Goal: Transaction & Acquisition: Purchase product/service

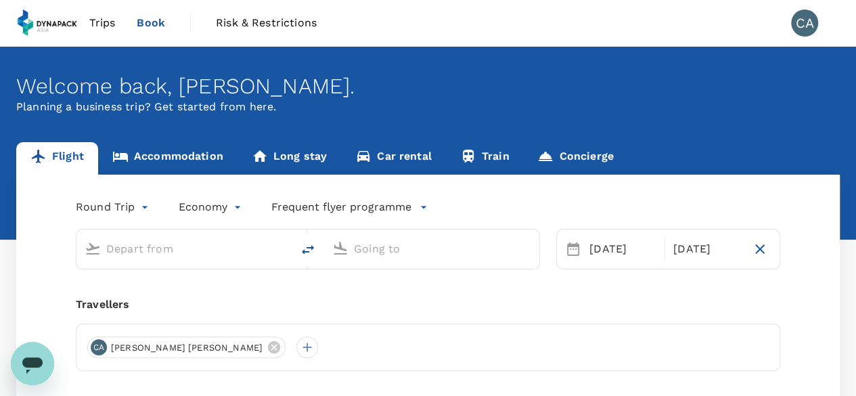
click at [93, 30] on span "Trips" at bounding box center [102, 23] width 26 height 16
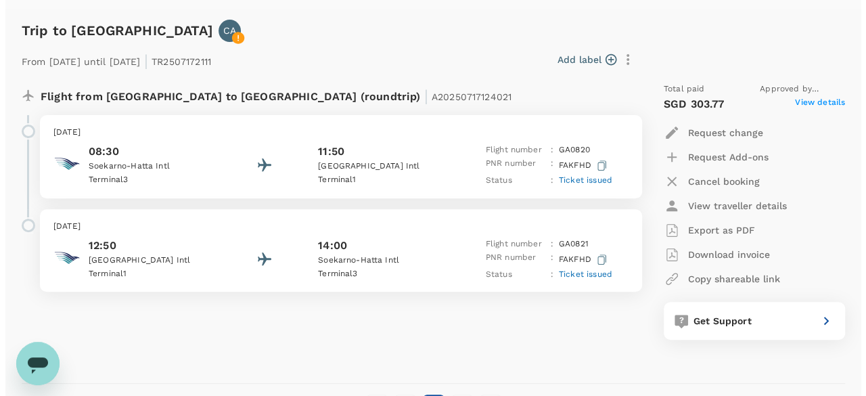
scroll to position [203, 0]
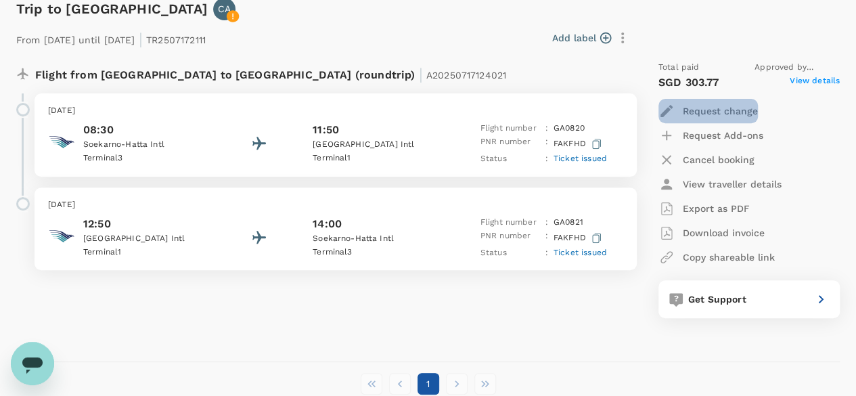
click at [708, 108] on p "Request change" at bounding box center [720, 111] width 75 height 14
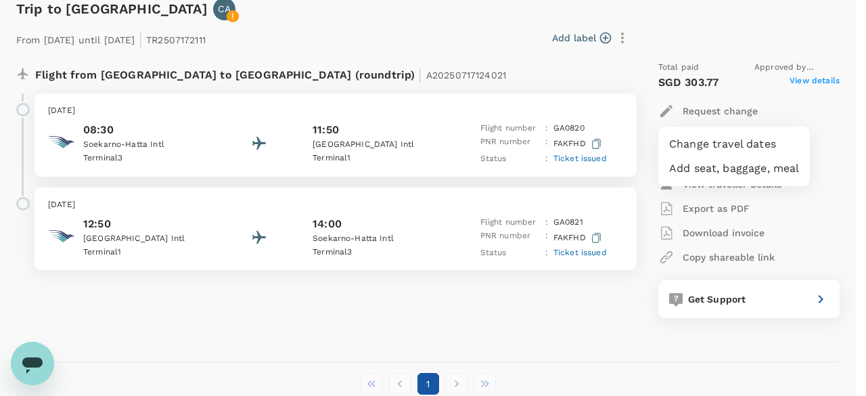
click at [712, 143] on li "Change travel dates" at bounding box center [734, 144] width 152 height 24
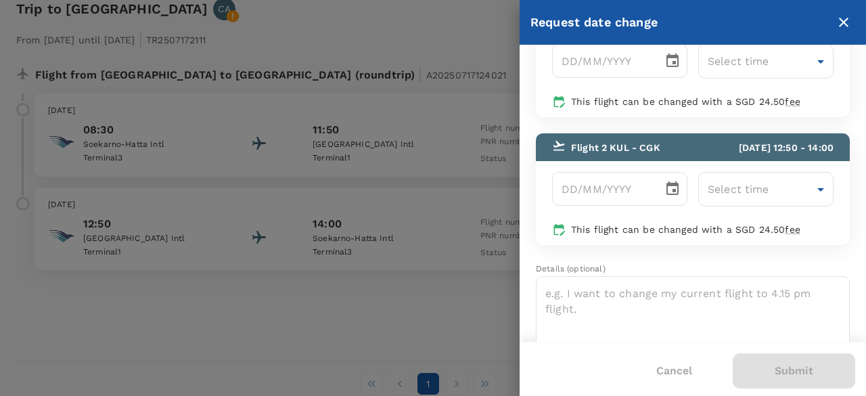
scroll to position [130, 0]
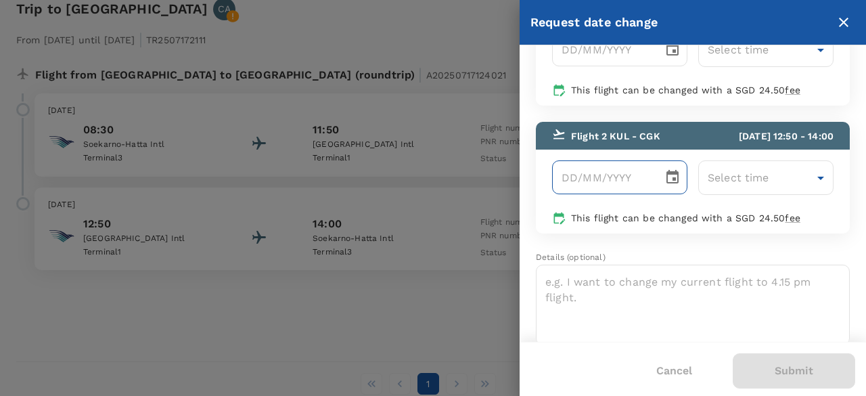
click at [664, 169] on icon "Choose date" at bounding box center [672, 177] width 16 height 16
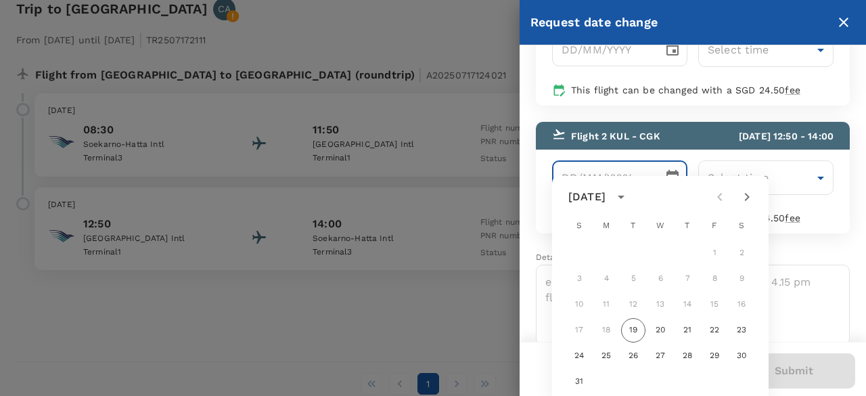
click at [748, 204] on icon "Next month" at bounding box center [747, 197] width 16 height 16
click at [637, 354] on button "30" at bounding box center [633, 356] width 24 height 24
type input "[DATE]"
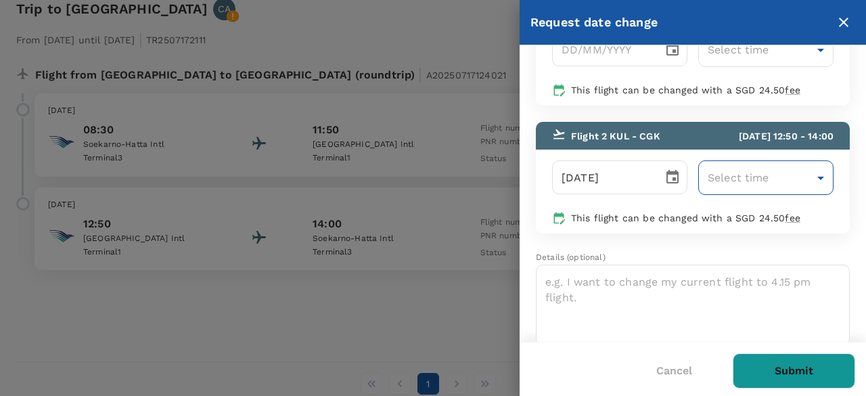
click at [779, 171] on body "Trips Book Risk & Restrictions CA Trips ​ ​ Upcoming Past Cancelled/Rejected Wh…" at bounding box center [433, 135] width 866 height 677
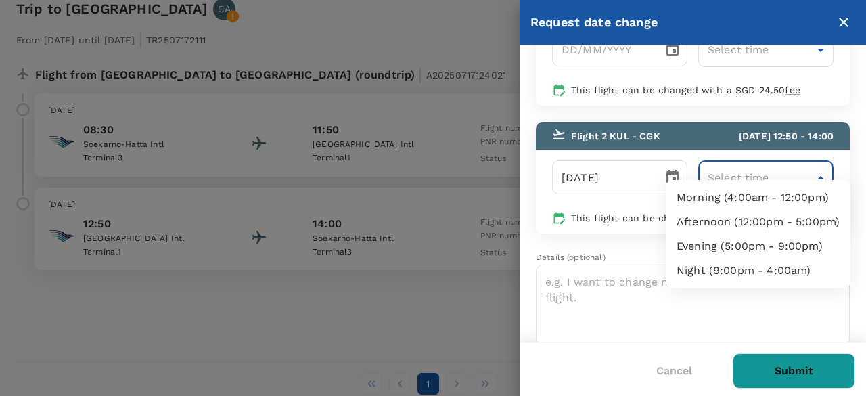
click at [779, 226] on li "Afternoon (12:00pm - 5:00pm)" at bounding box center [758, 222] width 185 height 24
type input "12:00-17:00"
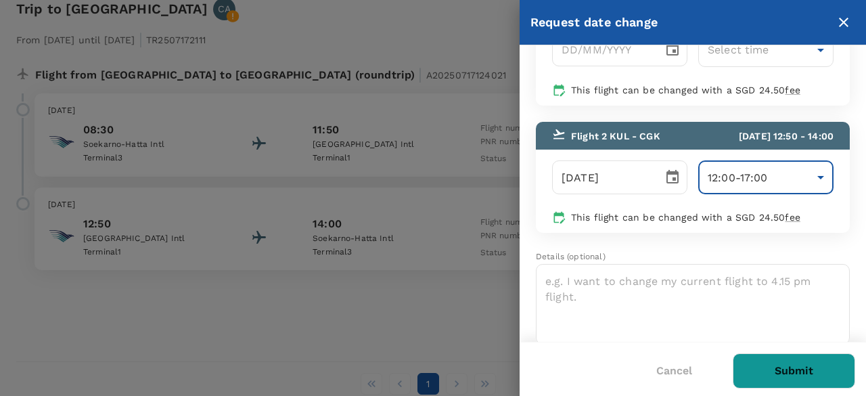
scroll to position [129, 0]
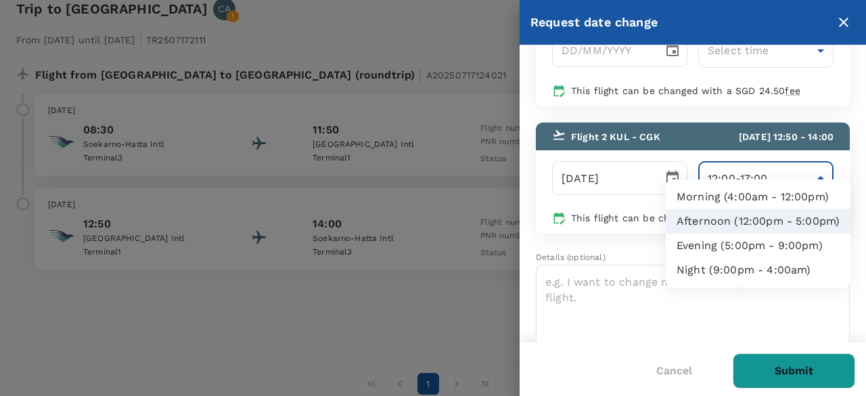
click at [775, 167] on body "Trips Book Risk & Restrictions CA Trips ​ ​ Upcoming Past Cancelled/Rejected Wh…" at bounding box center [433, 135] width 866 height 677
click at [775, 167] on div at bounding box center [433, 198] width 866 height 396
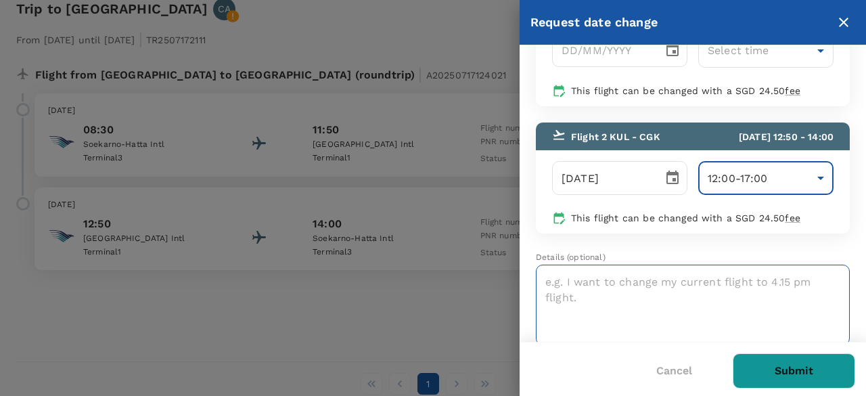
click at [769, 310] on textarea at bounding box center [693, 305] width 314 height 81
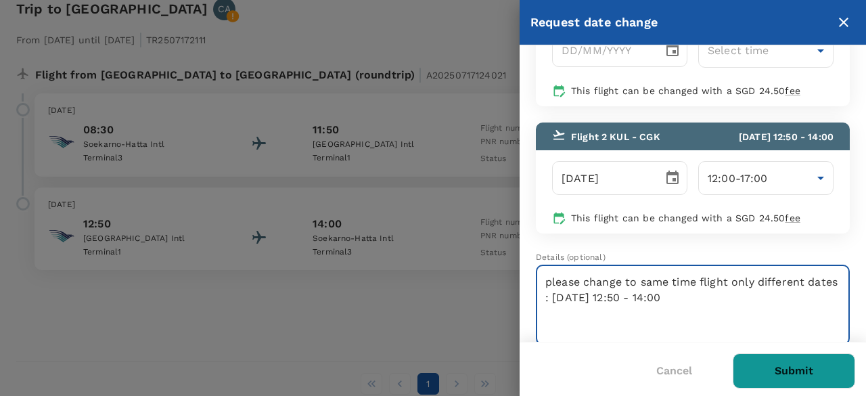
type textarea "please change to same time flight only different dates : [DATE] 12:50 - 14:00"
click at [781, 371] on button "Submit" at bounding box center [794, 370] width 122 height 35
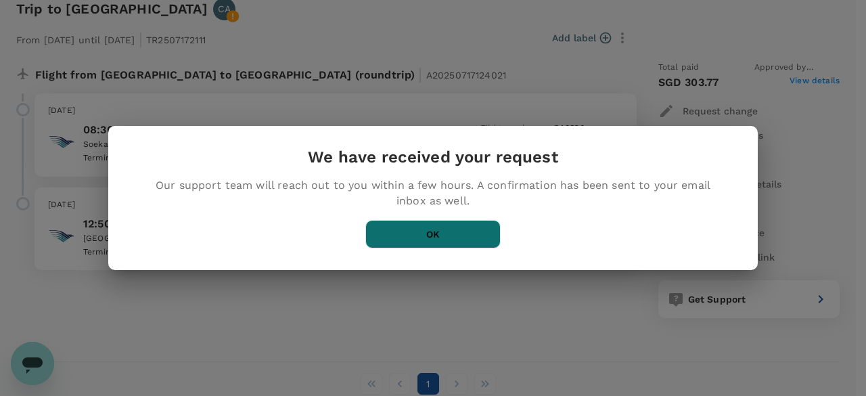
click at [463, 235] on button "OK" at bounding box center [432, 234] width 135 height 28
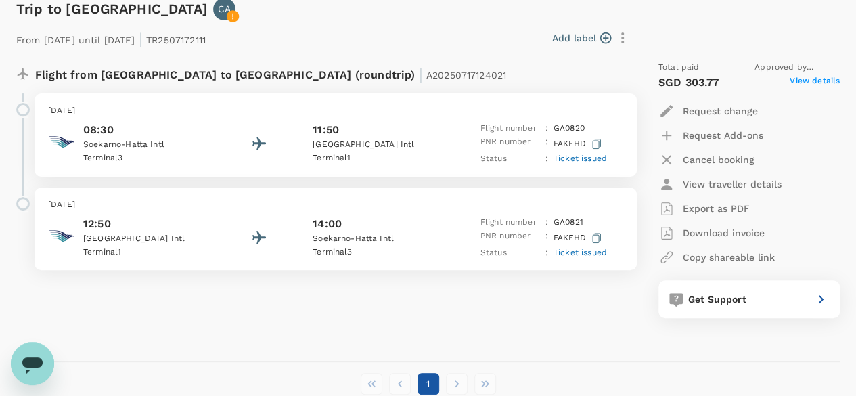
click at [566, 235] on p "FAKFHD" at bounding box center [578, 237] width 51 height 17
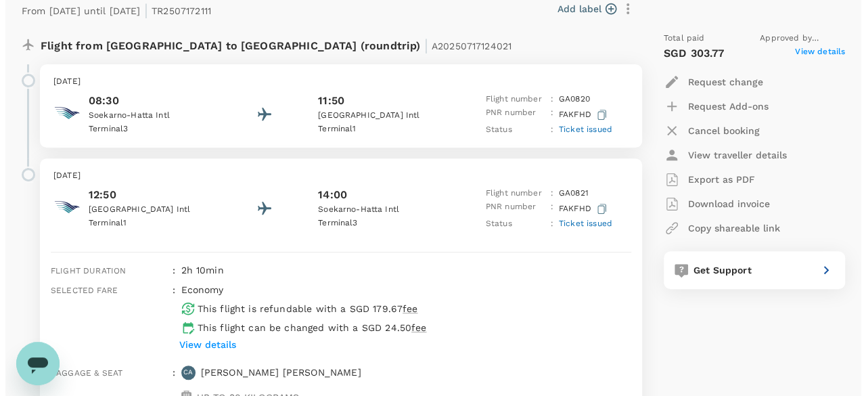
scroll to position [203, 0]
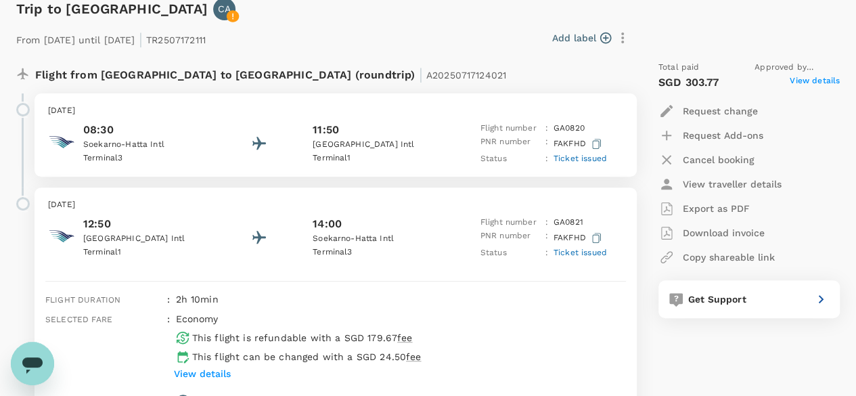
click at [717, 107] on p "Request change" at bounding box center [720, 111] width 75 height 14
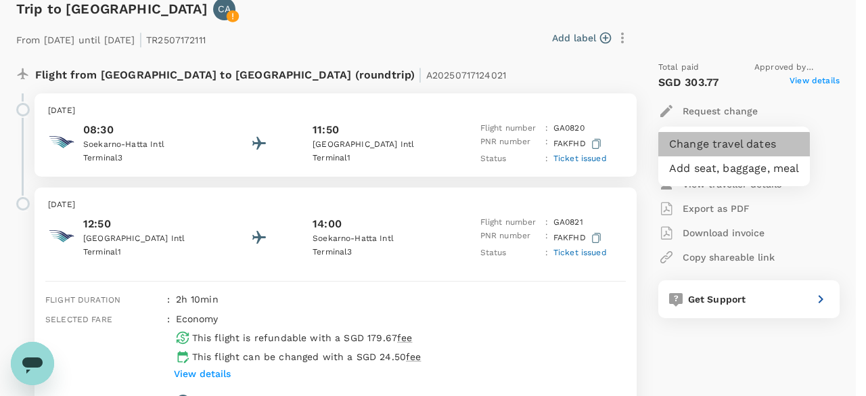
click at [700, 146] on li "Change travel dates" at bounding box center [734, 144] width 152 height 24
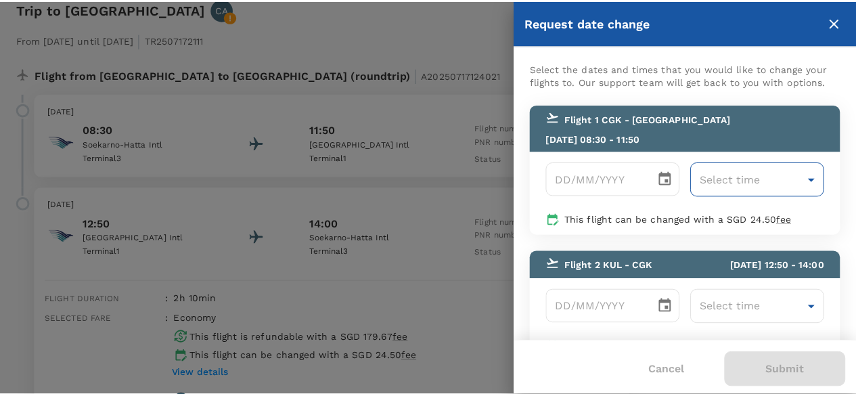
scroll to position [130, 0]
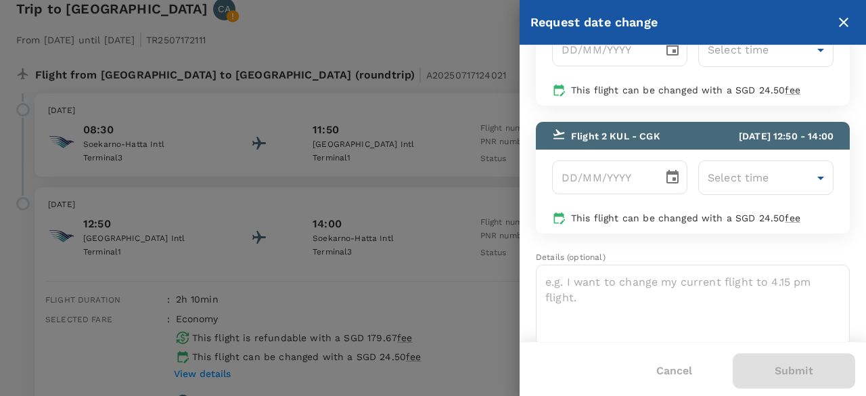
click at [840, 22] on icon "close" at bounding box center [844, 22] width 16 height 16
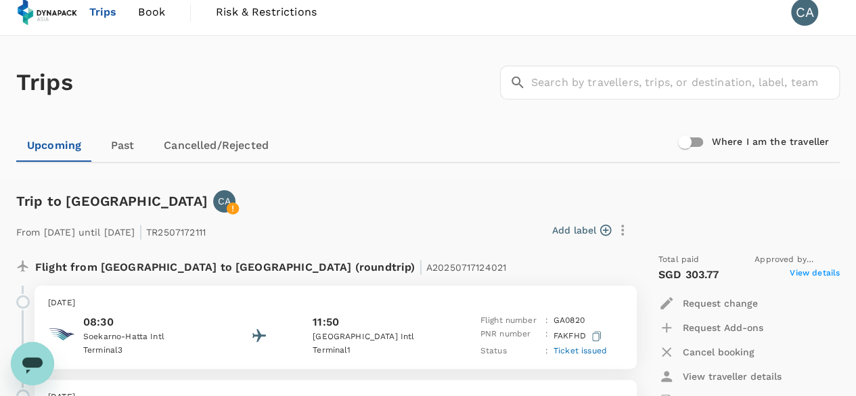
scroll to position [0, 0]
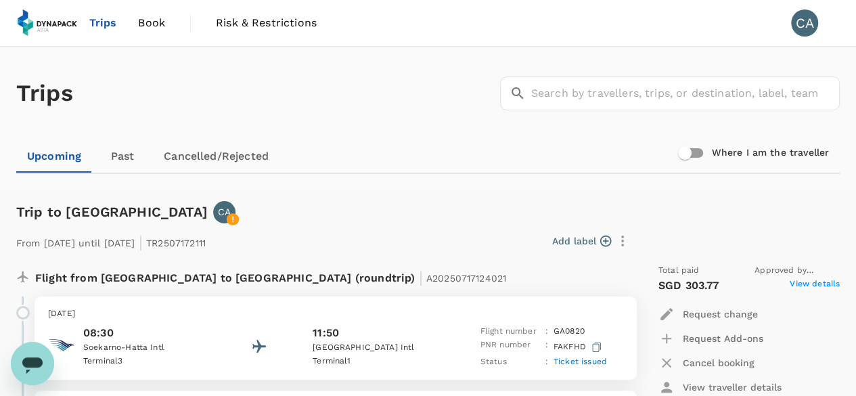
click at [60, 20] on img at bounding box center [47, 23] width 62 height 30
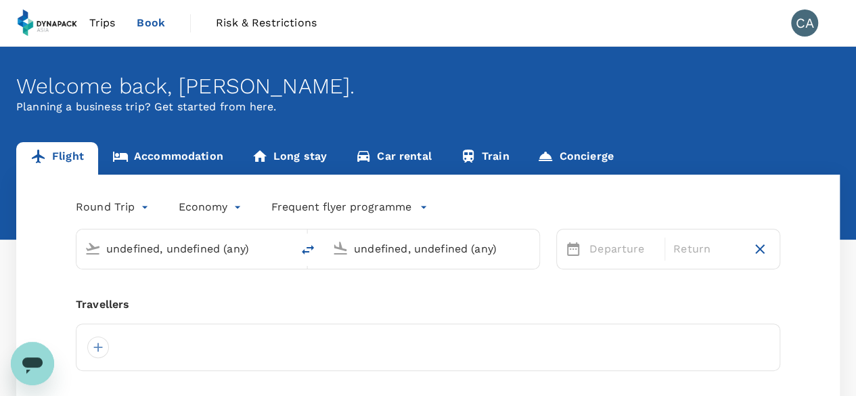
type input "Soekarno-Hatta Intl (CGK)"
type input "Kuala Lumpur Intl ([GEOGRAPHIC_DATA])"
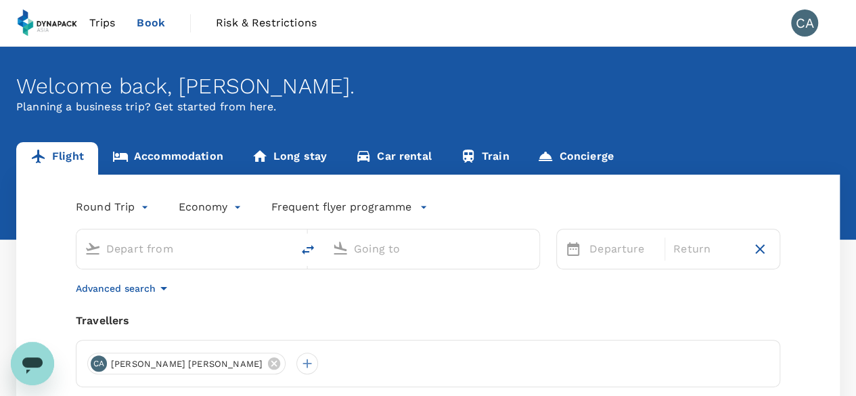
type input "Soekarno-Hatta Intl (CGK)"
type input "Kuala Lumpur Intl ([GEOGRAPHIC_DATA])"
click at [162, 12] on link "Book" at bounding box center [151, 23] width 50 height 46
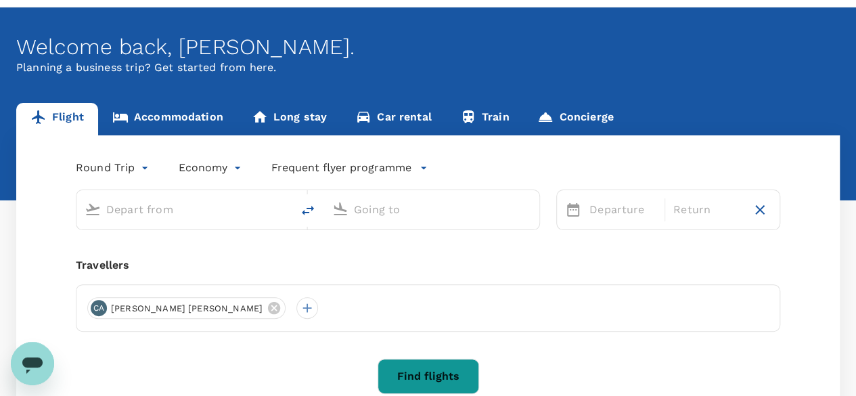
type input "Soekarno-Hatta Intl (CGK)"
type input "Kuala Lumpur Intl ([GEOGRAPHIC_DATA])"
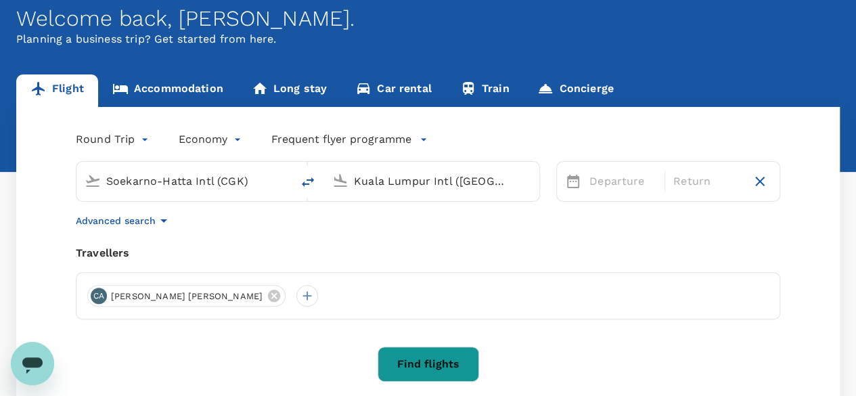
click at [269, 180] on div "Soekarno-Hatta Intl (CGK)" at bounding box center [194, 182] width 177 height 22
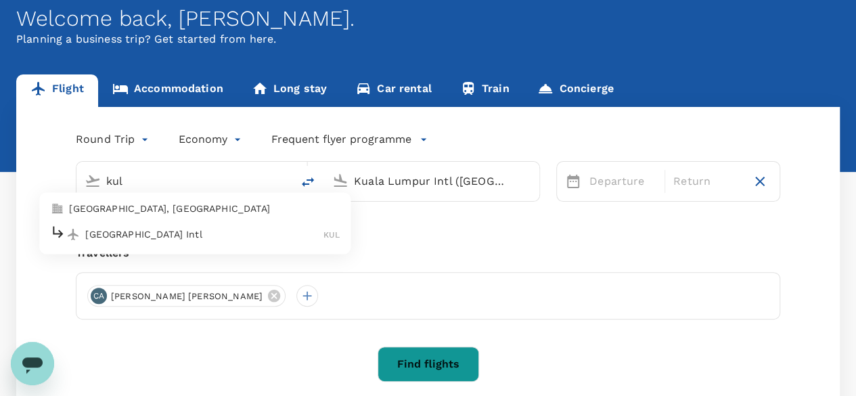
click at [234, 231] on p "[GEOGRAPHIC_DATA] Intl" at bounding box center [204, 234] width 238 height 14
type input "Kuala Lumpur Intl ([GEOGRAPHIC_DATA])"
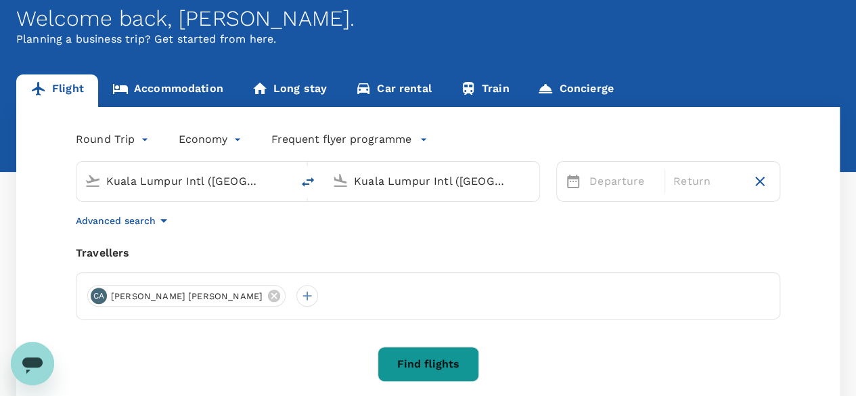
click at [418, 182] on input "Kuala Lumpur Intl ([GEOGRAPHIC_DATA])" at bounding box center [432, 181] width 157 height 21
type input "s"
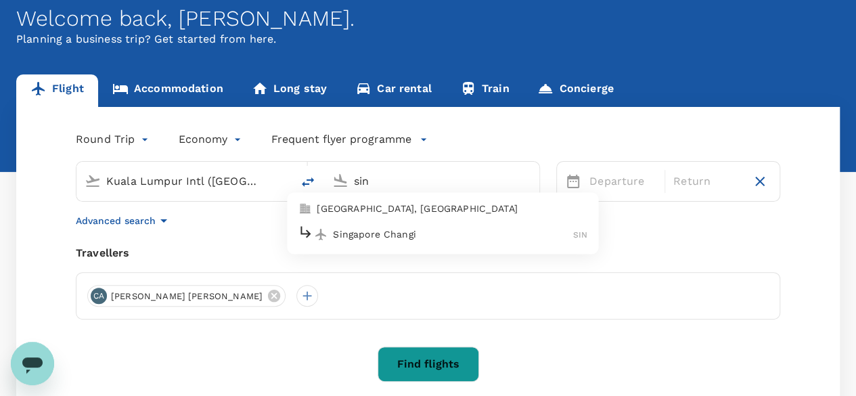
click at [407, 231] on p "Singapore Changi" at bounding box center [453, 234] width 240 height 14
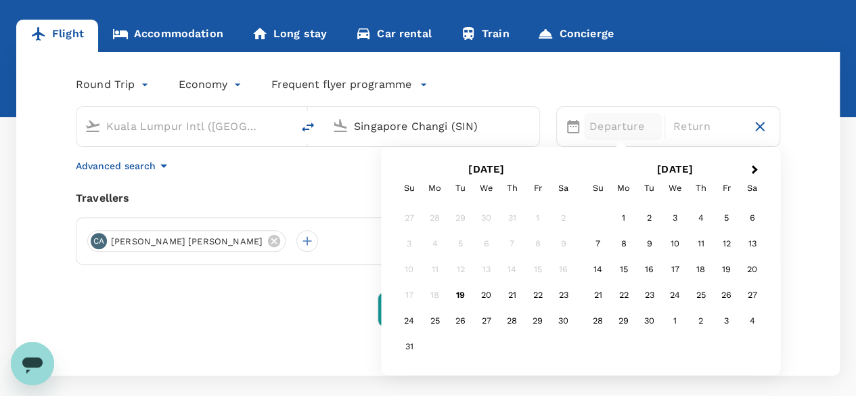
scroll to position [135, 0]
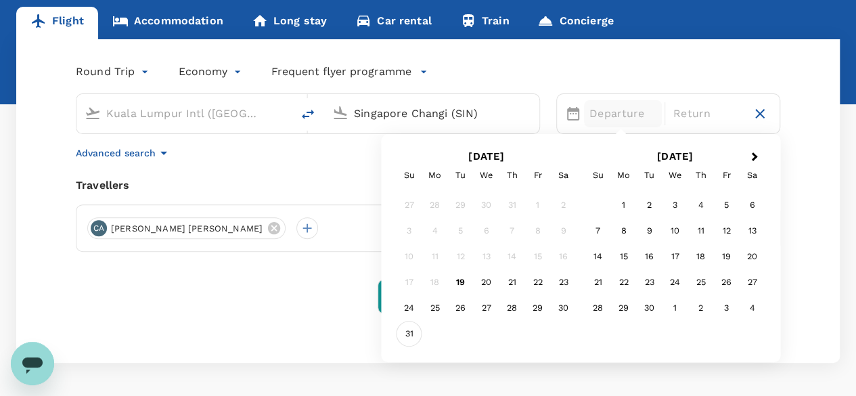
type input "Singapore Changi (SIN)"
click at [411, 334] on div "31" at bounding box center [409, 334] width 26 height 26
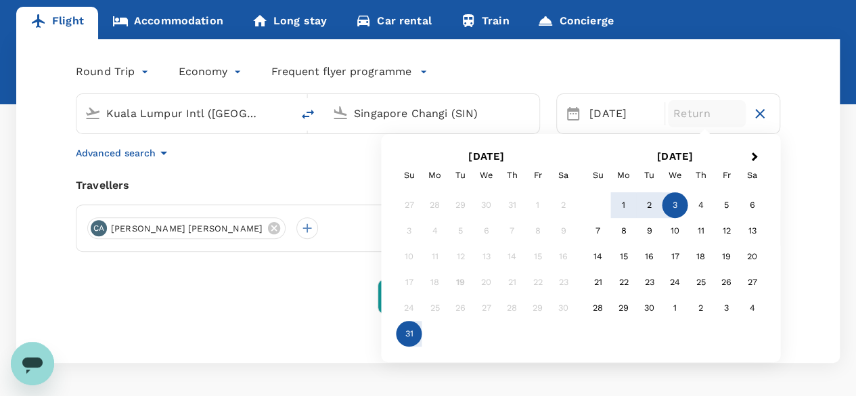
click at [679, 206] on div "3" at bounding box center [675, 205] width 26 height 26
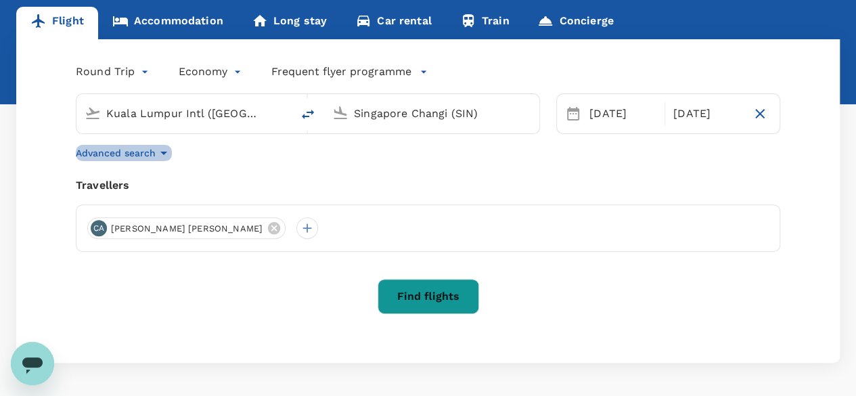
click at [148, 152] on p "Advanced search" at bounding box center [116, 153] width 80 height 14
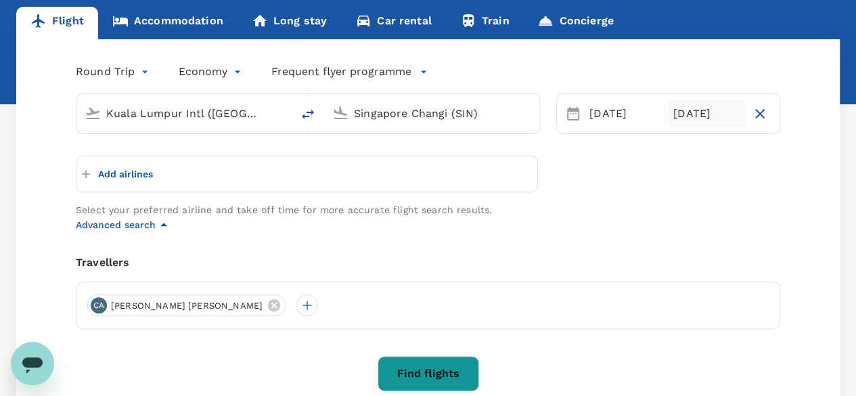
click at [730, 116] on div "[DATE]" at bounding box center [707, 113] width 78 height 27
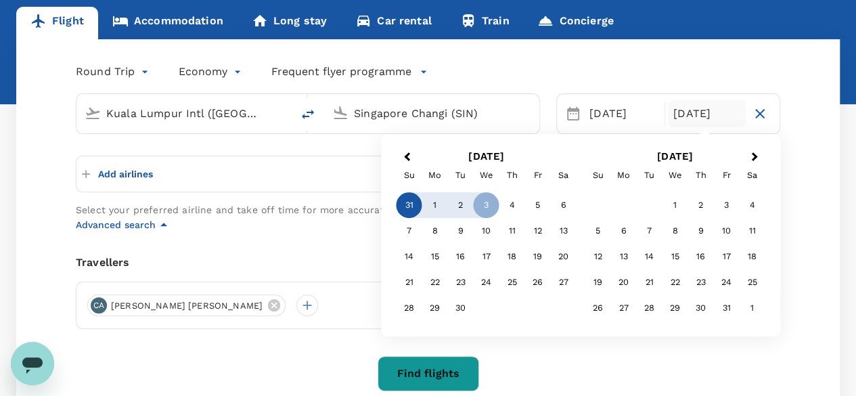
click at [406, 205] on div "31" at bounding box center [409, 205] width 26 height 26
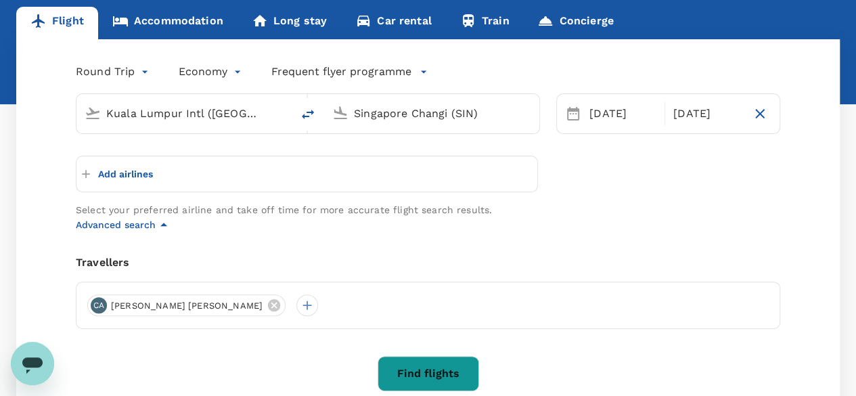
click at [759, 118] on icon "button" at bounding box center [760, 114] width 16 height 16
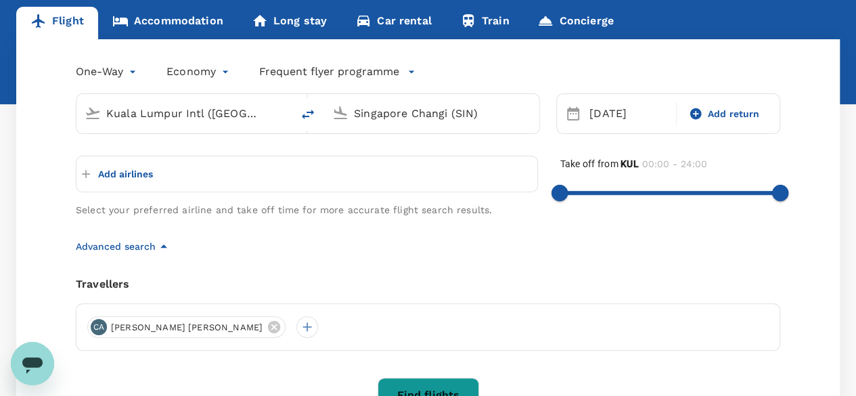
click at [148, 168] on p "Add airlines" at bounding box center [125, 174] width 55 height 14
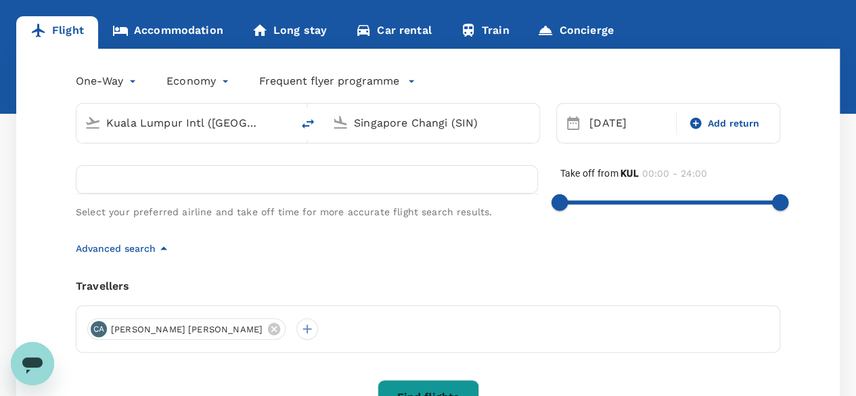
scroll to position [68, 0]
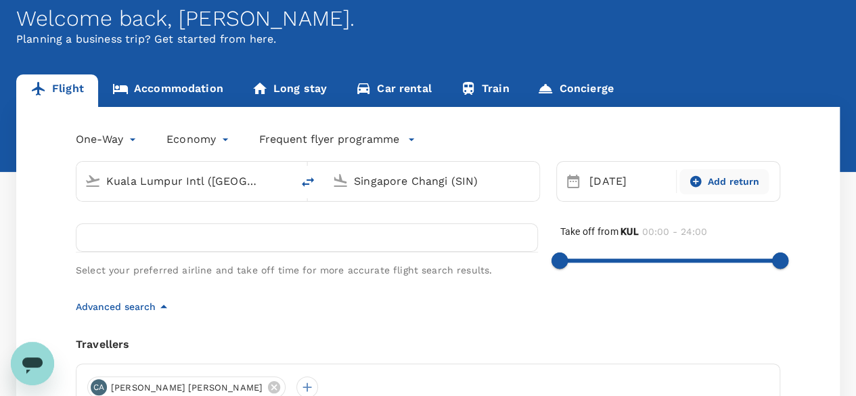
click at [698, 183] on icon at bounding box center [695, 182] width 12 height 12
type input "roundtrip"
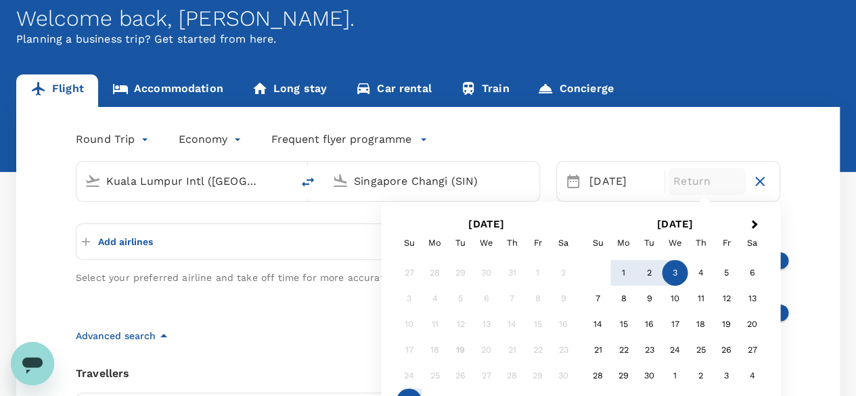
click at [675, 271] on div "3" at bounding box center [675, 273] width 26 height 26
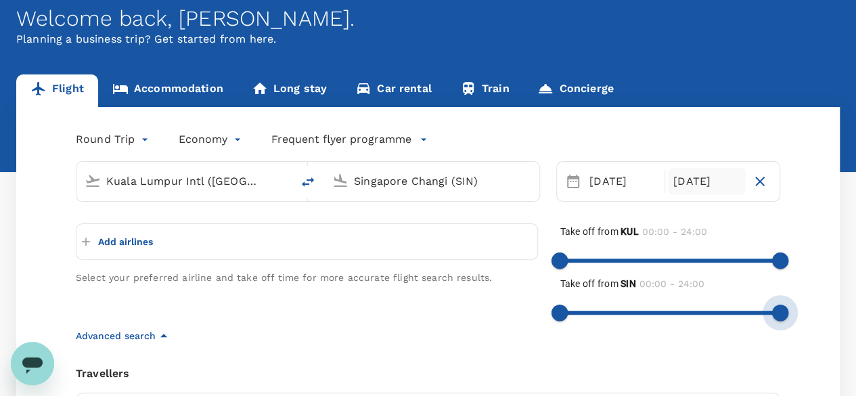
type input "1440"
drag, startPoint x: 777, startPoint y: 309, endPoint x: 863, endPoint y: 319, distance: 87.1
click at [856, 319] on html "Trips Book Risk & Restrictions CA Welcome back , [GEOGRAPHIC_DATA] . Planning a…" at bounding box center [428, 284] width 856 height 704
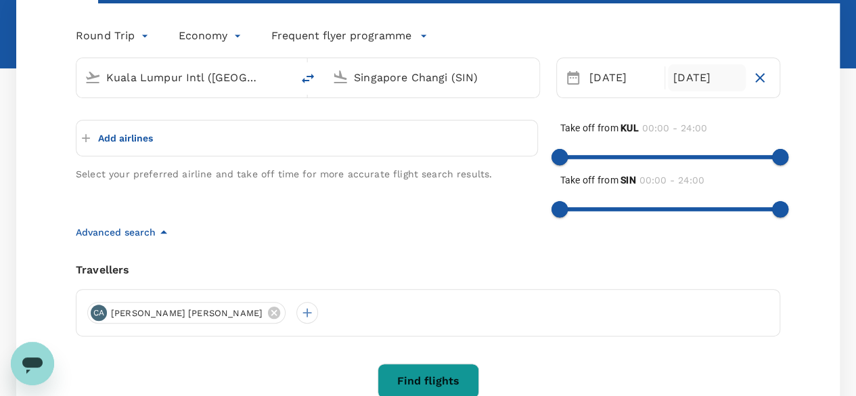
scroll to position [203, 0]
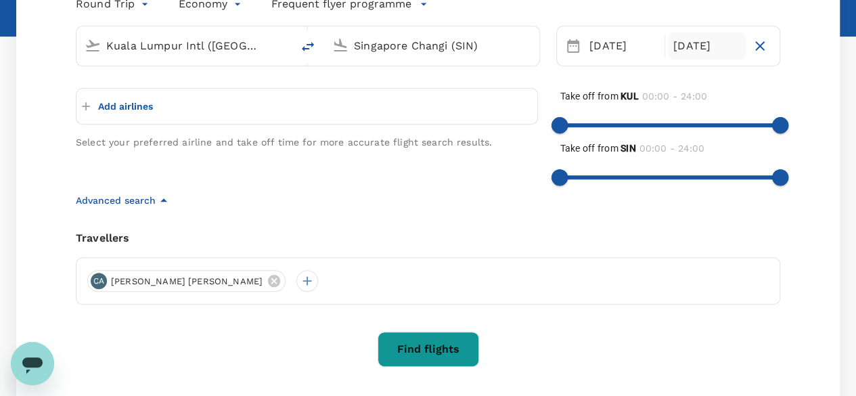
click at [143, 110] on p "Add airlines" at bounding box center [125, 106] width 55 height 14
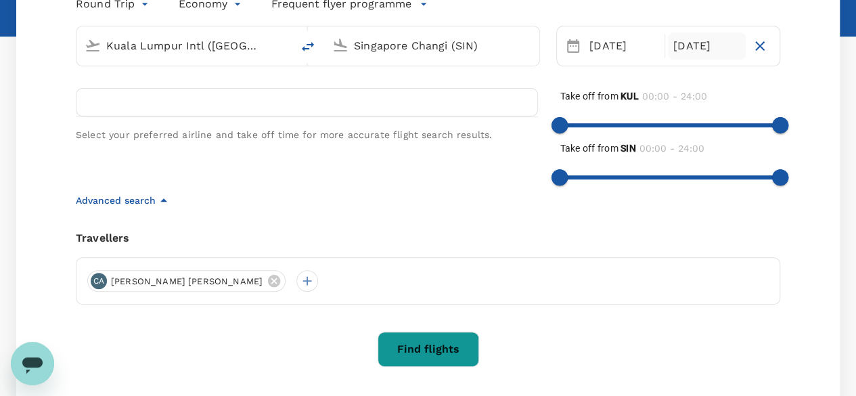
click at [78, 144] on div "Select your preferred airline and take off time for more accurate flight search…" at bounding box center [296, 129] width 484 height 126
